Goal: Task Accomplishment & Management: Use online tool/utility

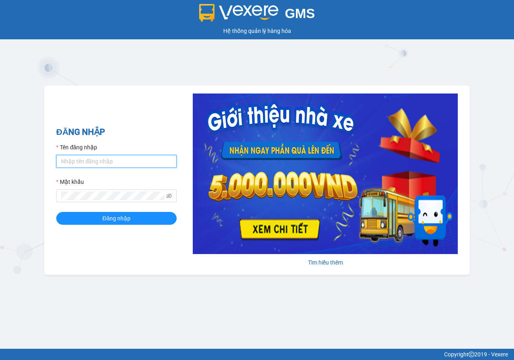
click at [110, 162] on input "Tên đăng nhập" at bounding box center [116, 161] width 120 height 13
click at [104, 160] on input "xin.thientri" at bounding box center [116, 161] width 120 height 13
type input "xin.thientri"
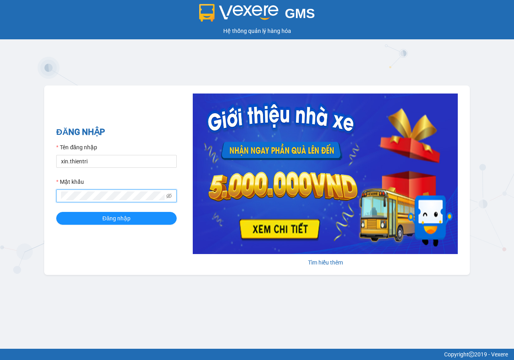
click at [56, 212] on button "Đăng nhập" at bounding box center [116, 218] width 120 height 13
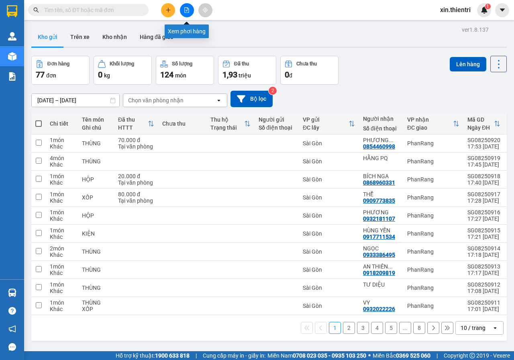
click at [187, 10] on icon "file-add" at bounding box center [187, 10] width 6 height 6
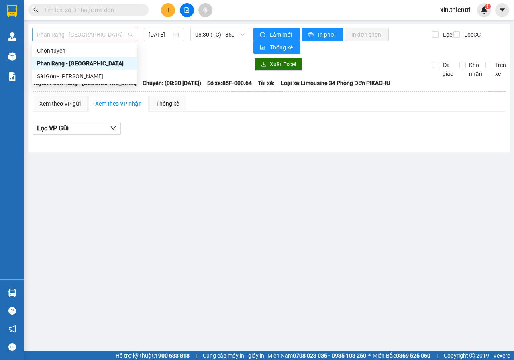
click at [122, 32] on span "Phan Rang - Sài Gòn" at bounding box center [85, 35] width 96 height 12
click at [49, 77] on div "Sài Gòn - Phan Rang" at bounding box center [85, 76] width 96 height 9
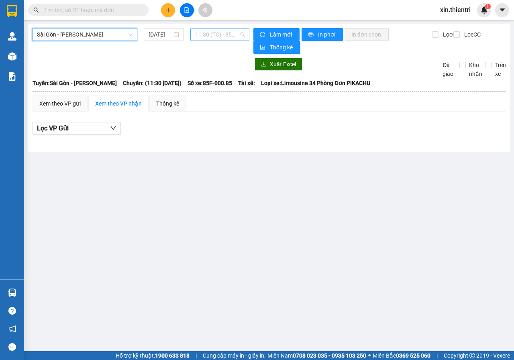
click at [209, 32] on span "11:30 (TC) - 85F-000.85" at bounding box center [219, 35] width 49 height 12
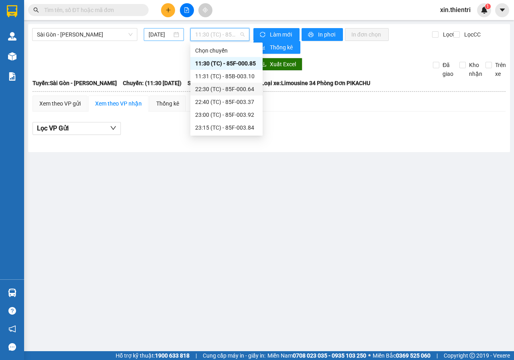
click at [154, 36] on input "11/08/2025" at bounding box center [160, 34] width 23 height 9
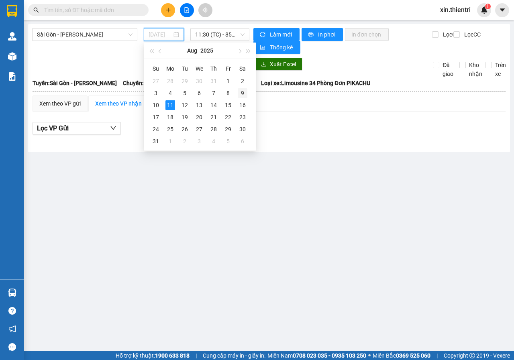
click at [240, 94] on div "9" at bounding box center [243, 93] width 10 height 10
type input "09/08/2025"
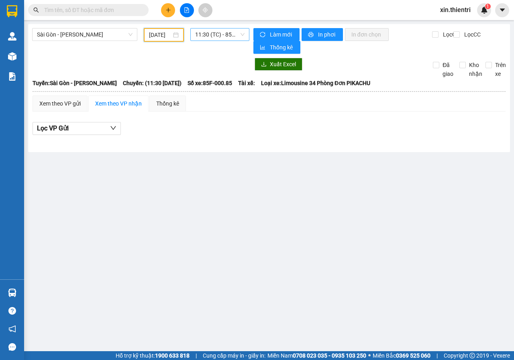
click at [232, 34] on span "11:30 (TC) - 85F-000.85" at bounding box center [219, 35] width 49 height 12
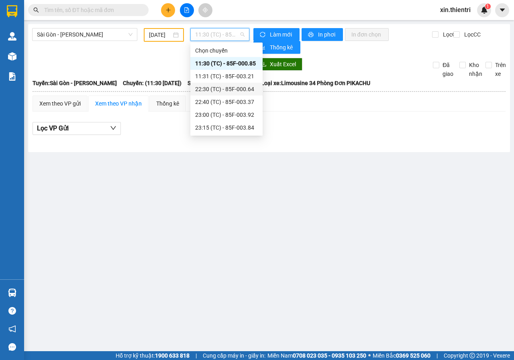
click at [232, 91] on div "22:30 (TC) - 85F-000.64" at bounding box center [226, 89] width 63 height 9
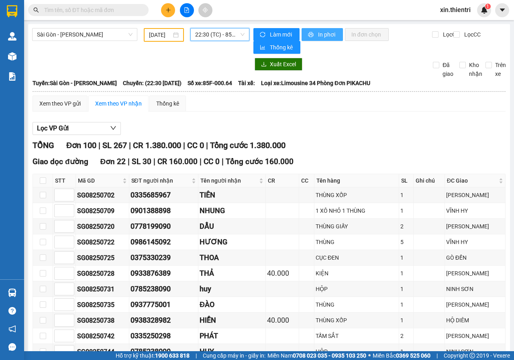
click at [318, 37] on span "In phơi" at bounding box center [327, 34] width 18 height 9
click at [313, 38] on button "In phơi" at bounding box center [322, 34] width 41 height 13
click at [241, 200] on div "TIÊN" at bounding box center [232, 195] width 65 height 11
click at [366, 130] on div "Lọc VP Gửi" at bounding box center [269, 128] width 473 height 13
